Goal: Contribute content

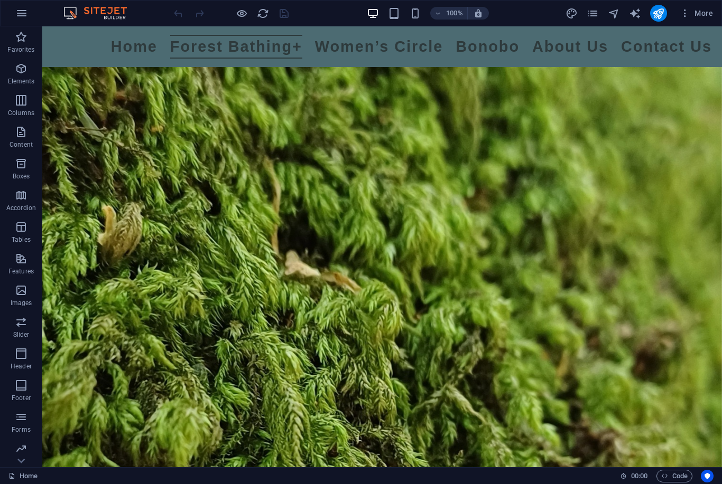
scroll to position [3040, 0]
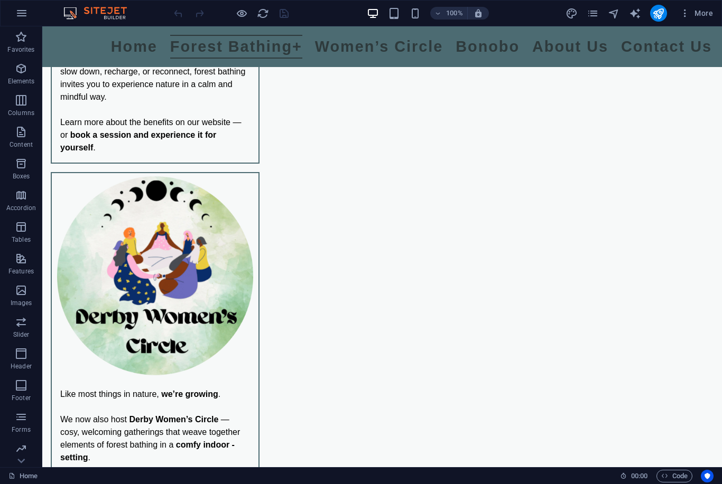
scroll to position [972, 0]
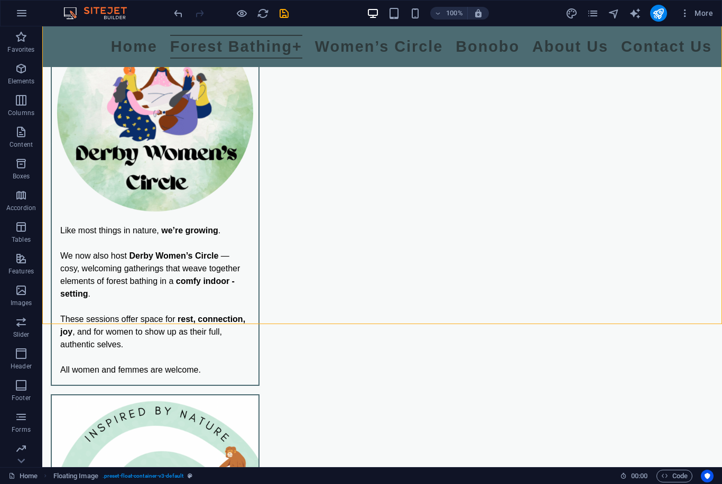
scroll to position [1141, 0]
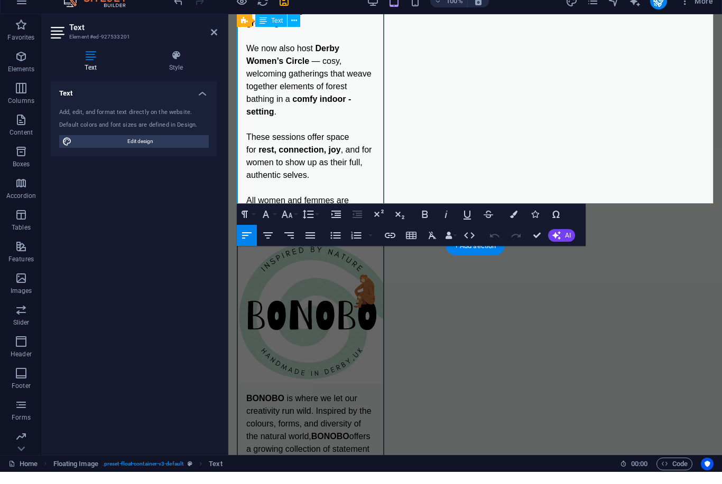
scroll to position [1170, 0]
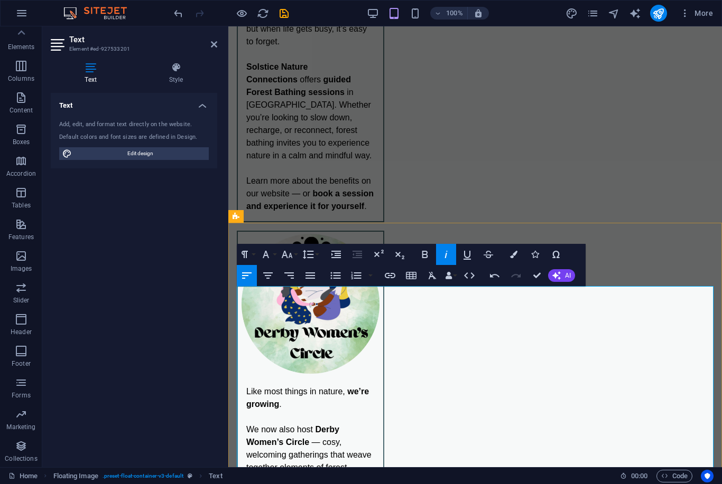
scroll to position [795, 0]
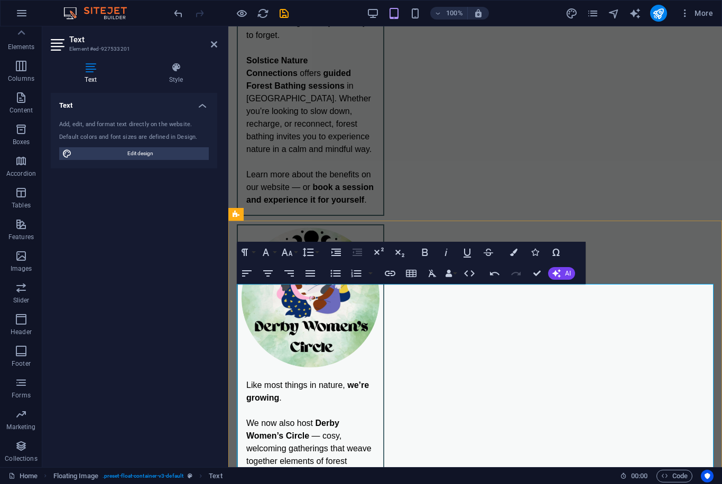
select select "px"
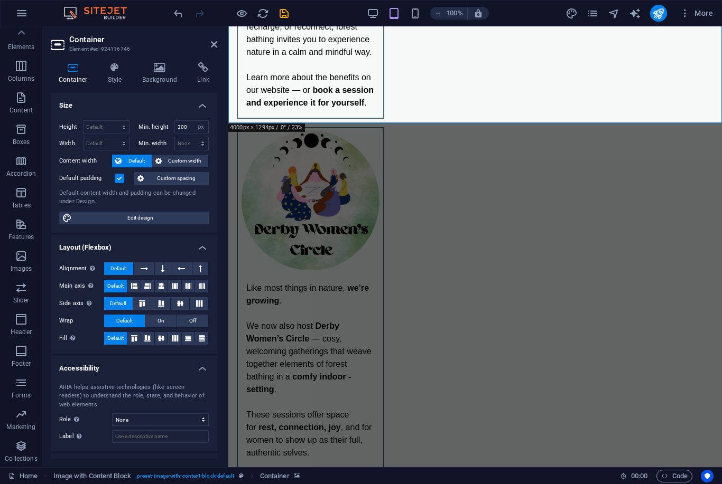
scroll to position [892, 0]
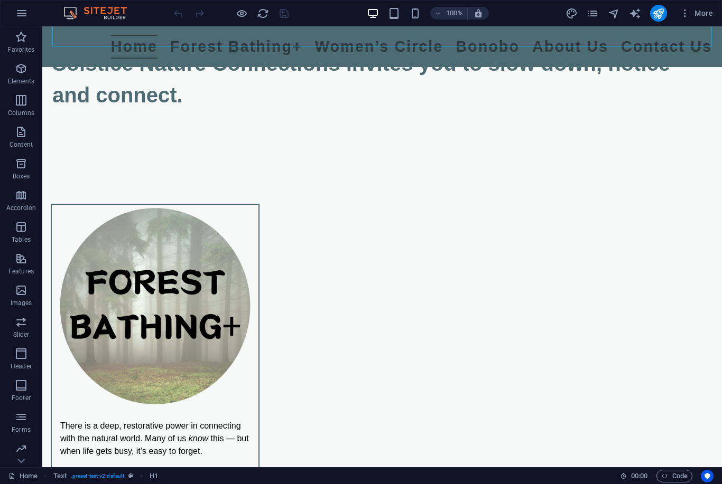
scroll to position [532, 0]
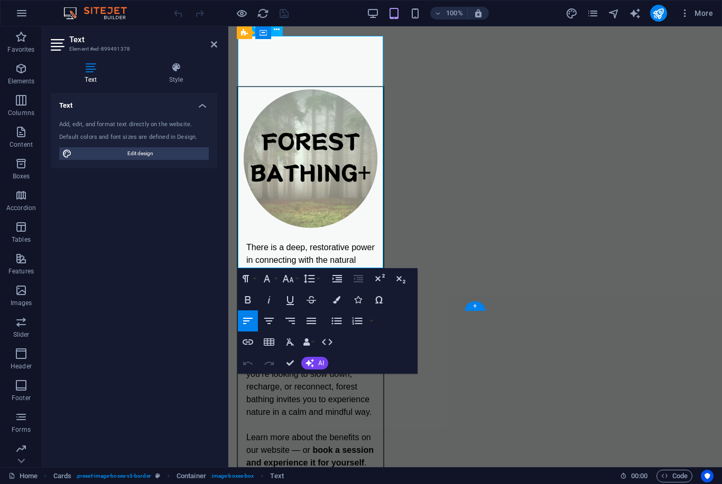
click at [371, 419] on p "Learn more about the benefits on our website — or book a session and experience…" at bounding box center [310, 444] width 128 height 51
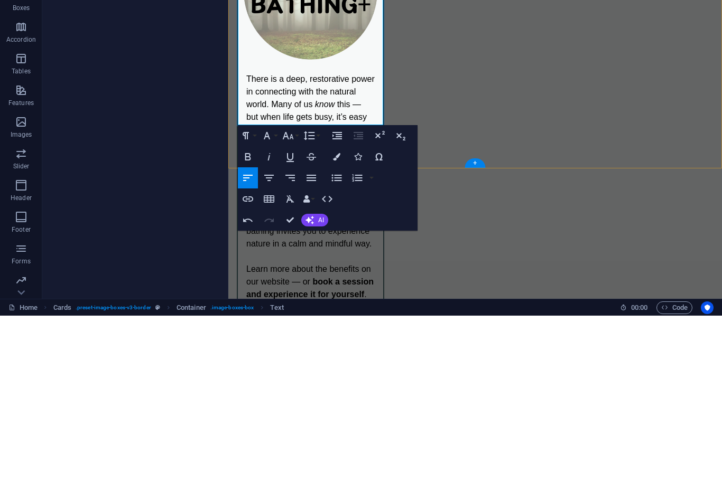
click at [334, 314] on p "I am currently" at bounding box center [310, 320] width 128 height 13
click at [329, 314] on p "I am currently" at bounding box center [310, 320] width 128 height 13
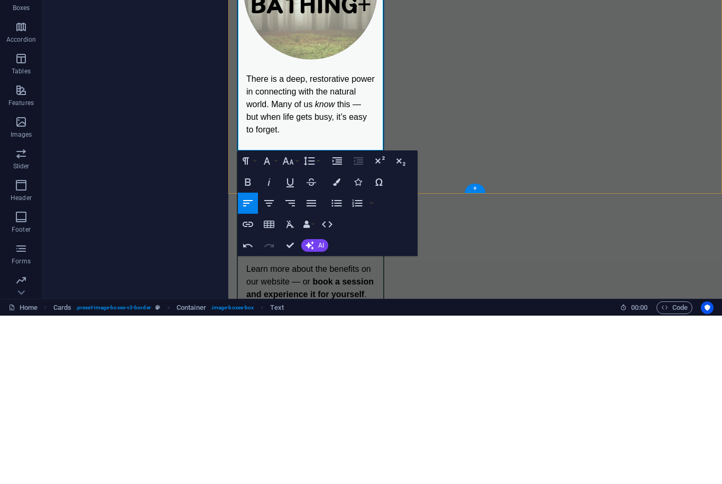
click at [333, 314] on p "I am currently training to be a guide and running sessions with volunteer" at bounding box center [310, 333] width 128 height 38
click at [329, 314] on p "I am currently training to be a guide and running sessions with volunteer" at bounding box center [310, 333] width 128 height 38
click at [250, 314] on p "I am currently training to be a guide and running sessions with volunteers." at bounding box center [310, 333] width 128 height 38
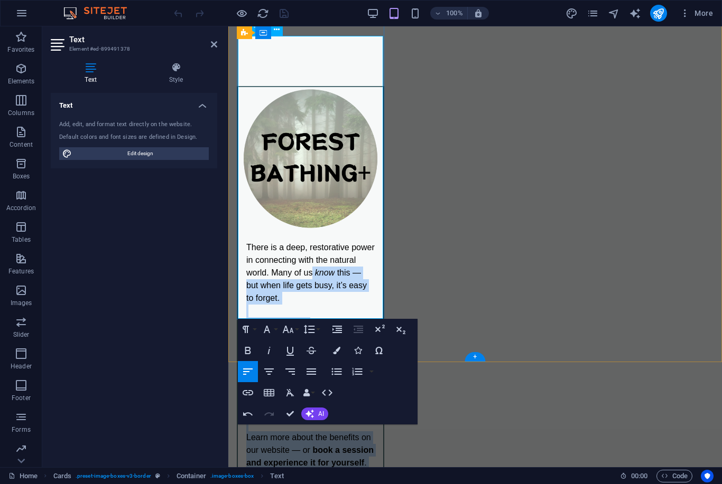
click at [244, 233] on div "There is a deep, restorative power in connecting with the natural world. Many o…" at bounding box center [310, 381] width 145 height 296
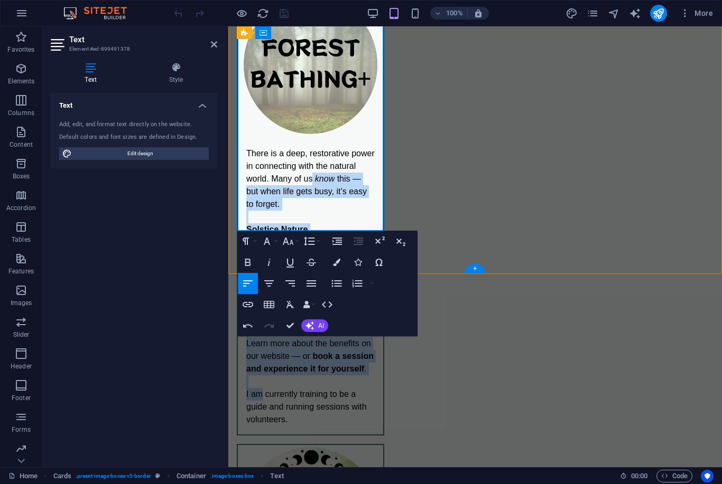
scroll to position [627, 0]
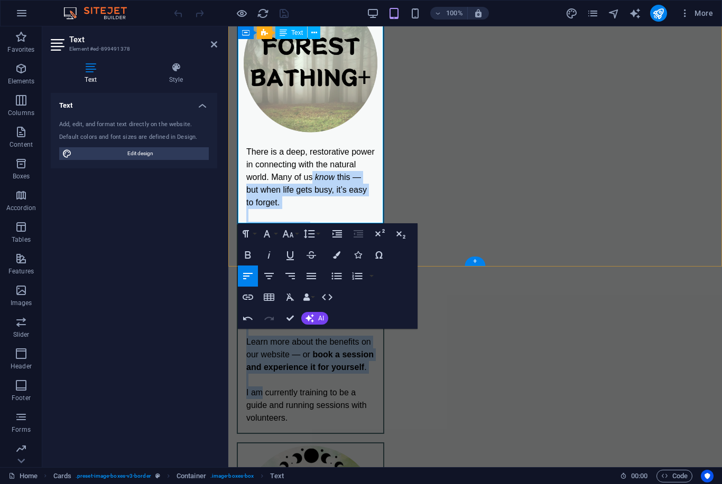
click at [272, 220] on div "There is a deep, restorative power in connecting with the natural world. Many o…" at bounding box center [310, 285] width 145 height 296
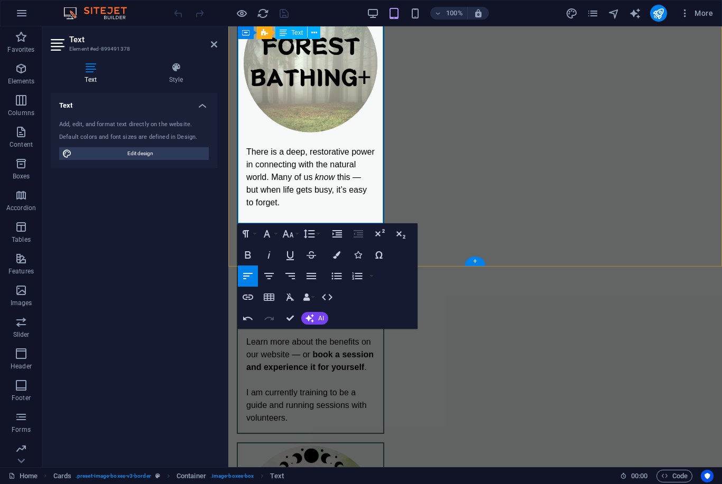
click at [270, 387] on p "I am currently training to be a guide and running sessions with volunteers." at bounding box center [310, 406] width 128 height 38
click at [255, 387] on p "I am currently training to be a guide and running sessions with volunteers." at bounding box center [310, 406] width 128 height 38
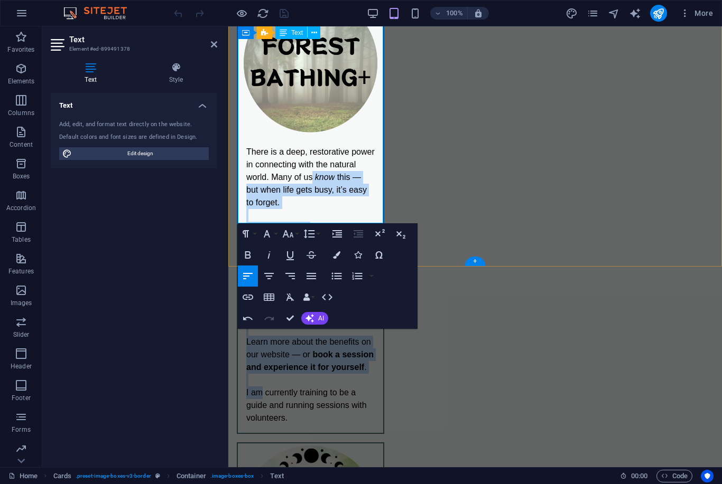
click at [244, 181] on div "There is a deep, restorative power in connecting with the natural world. Many o…" at bounding box center [310, 285] width 145 height 296
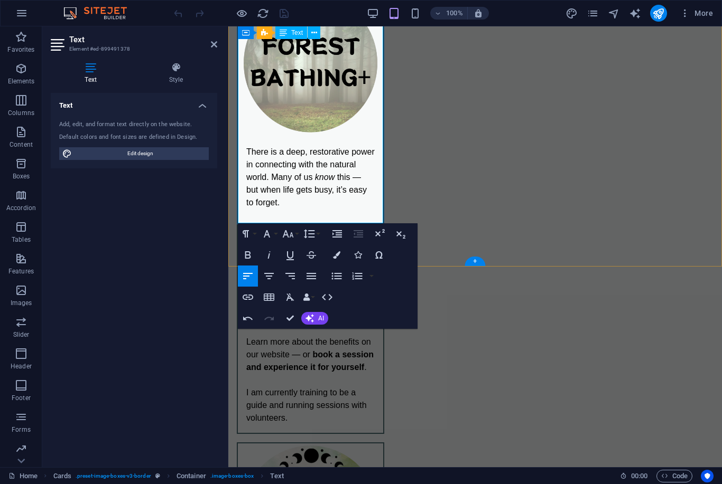
click at [256, 387] on p "I am currently training to be a guide and running sessions with volunteers." at bounding box center [310, 406] width 128 height 38
click at [251, 387] on p "I am currently training to be a guide and running sessions with volunteers." at bounding box center [310, 406] width 128 height 38
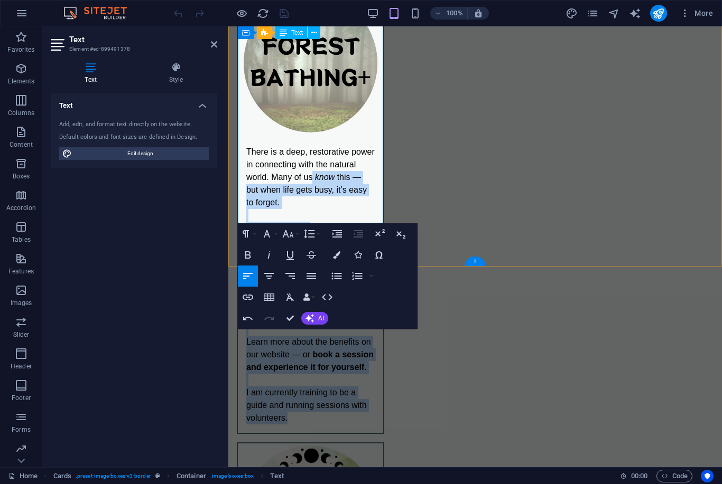
click at [259, 387] on p "I am currently training to be a guide and running sessions with volunteers." at bounding box center [310, 406] width 128 height 38
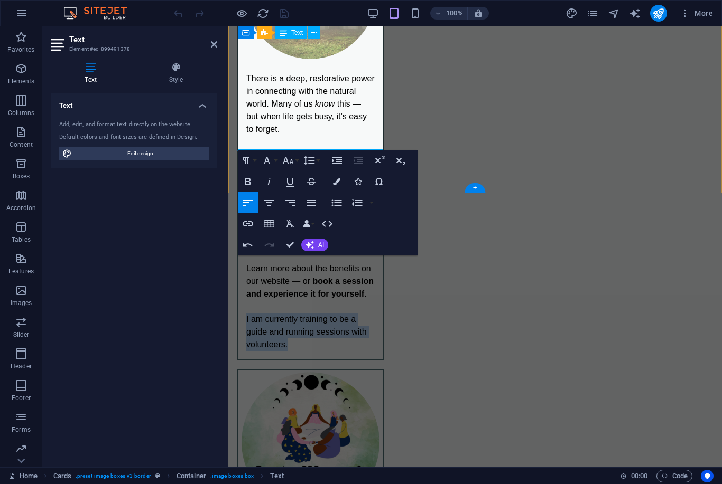
scroll to position [702, 0]
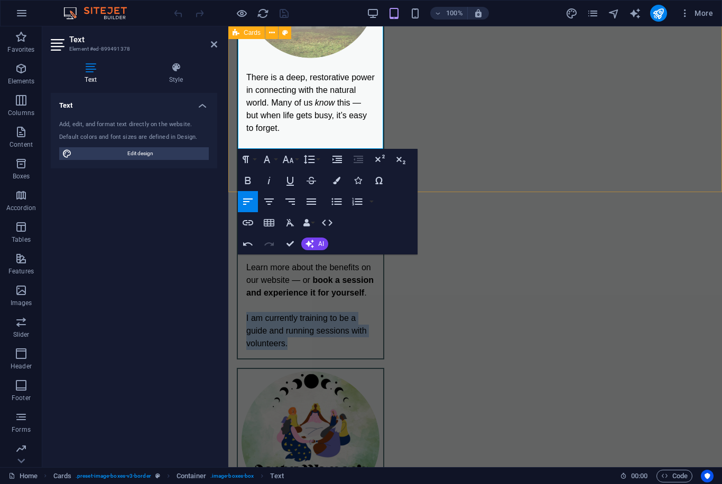
click at [269, 185] on icon "button" at bounding box center [269, 180] width 13 height 13
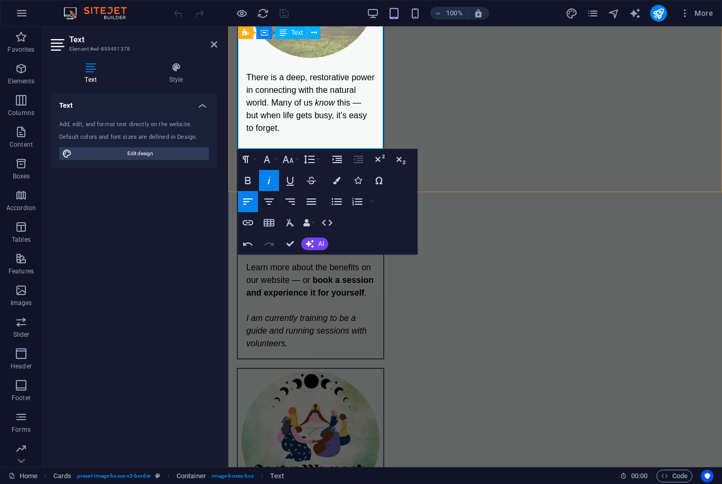
click at [243, 80] on div "There is a deep, restorative power in connecting with the natural world. Many o…" at bounding box center [310, 211] width 145 height 296
click at [269, 276] on strong "book a session and experience it for yourself" at bounding box center [309, 287] width 127 height 22
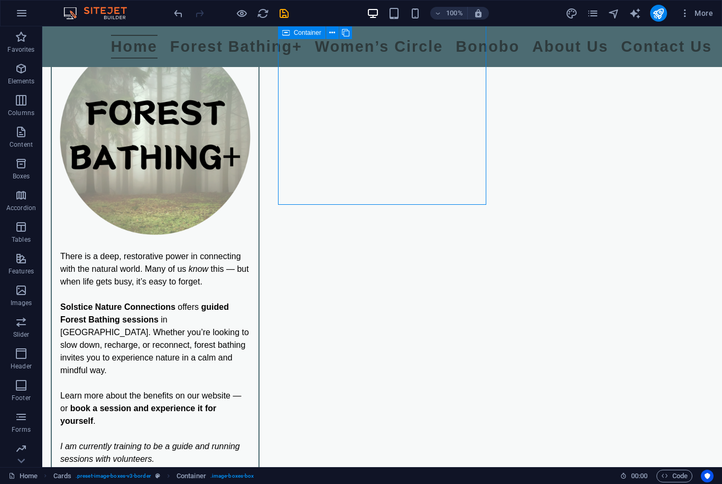
click at [278, 18] on icon "save" at bounding box center [284, 13] width 12 height 12
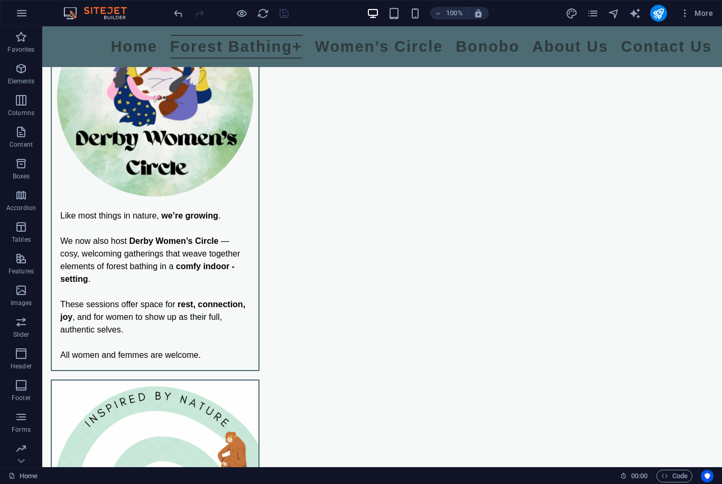
scroll to position [1189, 0]
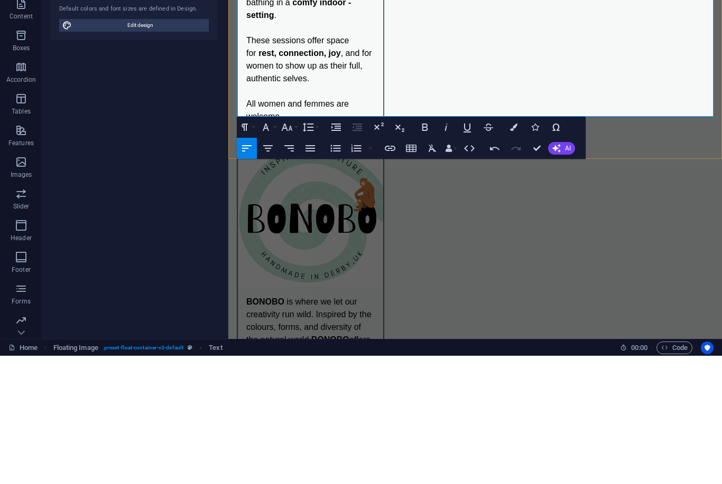
click at [440, 249] on icon "button" at bounding box center [446, 255] width 13 height 13
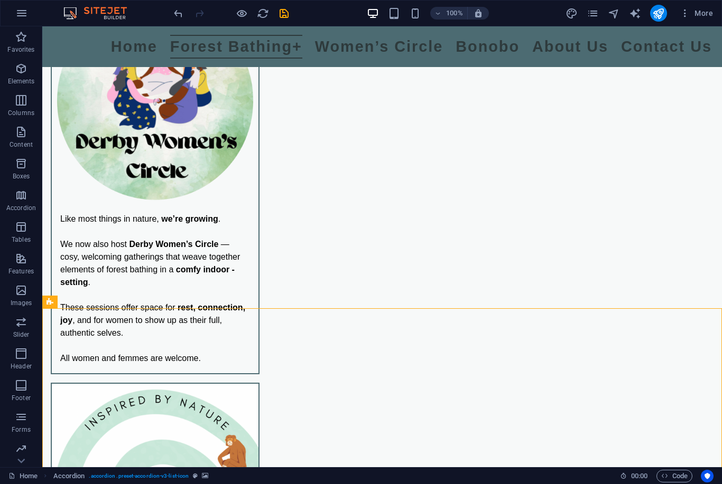
click at [285, 17] on icon "save" at bounding box center [284, 13] width 12 height 12
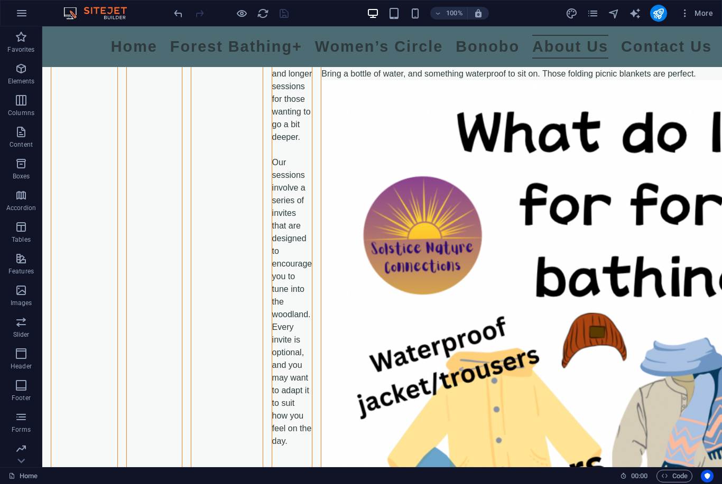
scroll to position [6073, 0]
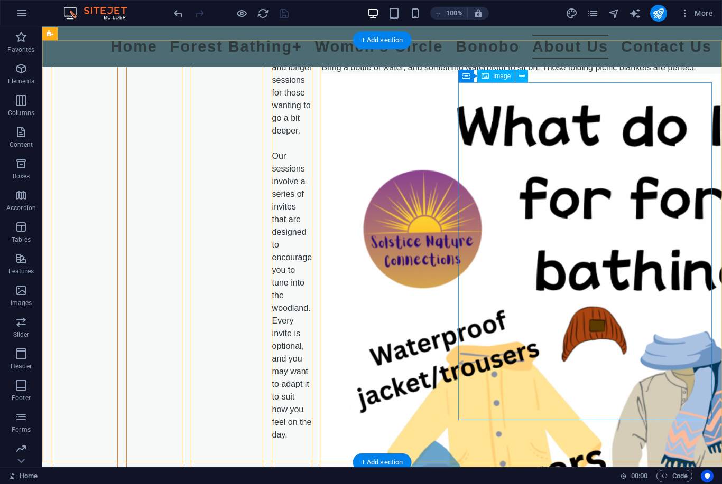
click at [490, 75] on div "Image" at bounding box center [496, 76] width 38 height 13
click at [486, 81] on icon at bounding box center [484, 76] width 7 height 13
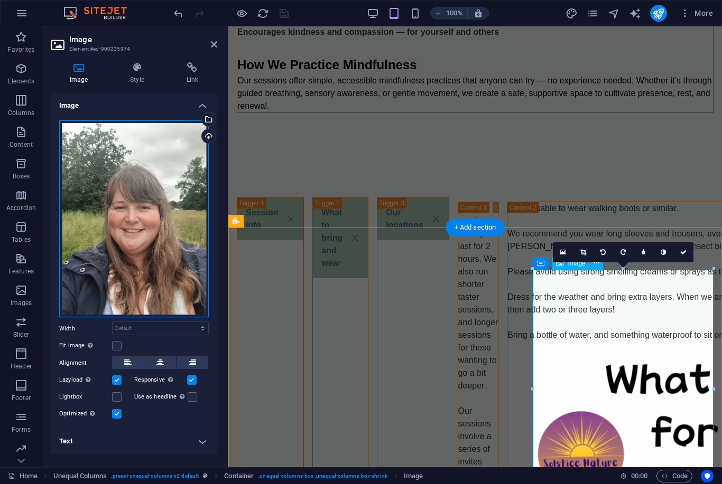
click at [94, 219] on div "Drag files here, click to choose files or select files from Files or our free s…" at bounding box center [134, 219] width 150 height 198
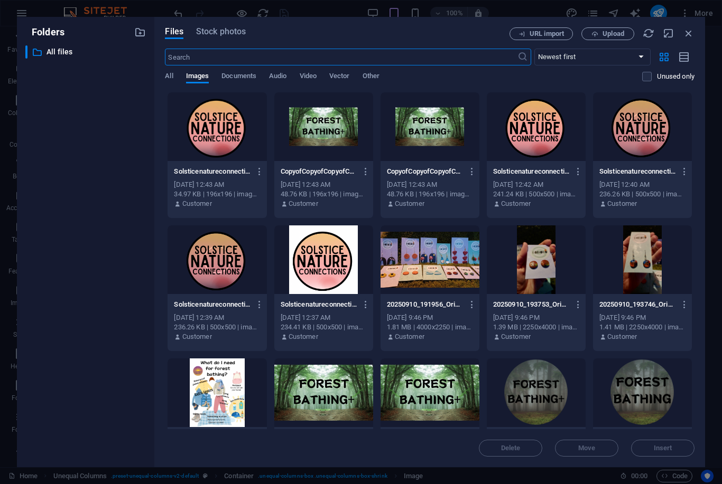
scroll to position [9810, 0]
click at [607, 32] on span "Upload" at bounding box center [613, 34] width 22 height 6
